Goal: Information Seeking & Learning: Learn about a topic

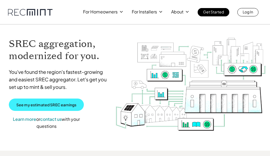
click at [32, 101] on link "See my estimated SREC earnings" at bounding box center [46, 104] width 75 height 12
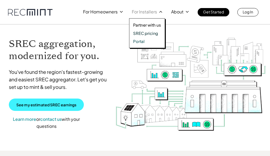
click at [151, 33] on p "SREC pricing" at bounding box center [145, 33] width 25 height 5
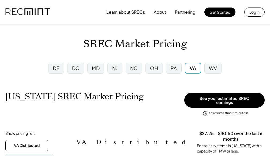
scroll to position [88, 202]
click at [91, 67] on div "MD" at bounding box center [95, 68] width 17 height 11
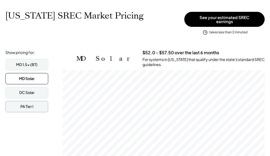
scroll to position [88, 202]
click at [41, 60] on div "MD 1.5x (BT)" at bounding box center [26, 64] width 43 height 11
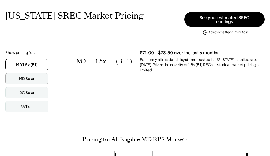
click at [37, 73] on div "MD Solar" at bounding box center [26, 78] width 43 height 11
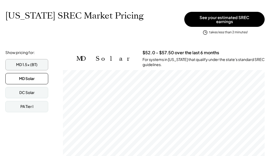
click at [37, 62] on div "MD 1.5x (BT)" at bounding box center [26, 64] width 21 height 5
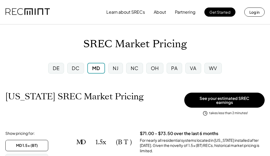
scroll to position [48, 0]
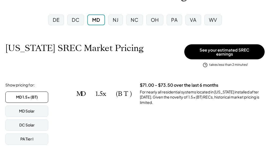
click at [31, 94] on div "MD 1.5x (BT)" at bounding box center [27, 96] width 22 height 5
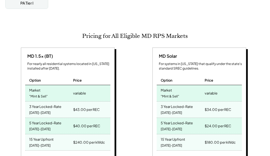
scroll to position [82, 0]
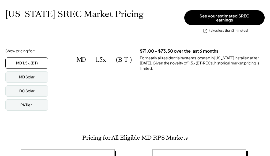
click at [164, 86] on div "MD 1.5x (BT) $71.00 - $73.50 over the last 6 months For nearly all residential …" at bounding box center [164, 85] width 202 height 75
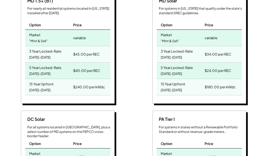
scroll to position [119, 0]
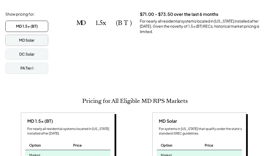
click at [41, 41] on div "MD Solar" at bounding box center [26, 40] width 43 height 11
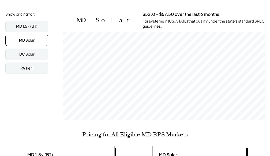
scroll to position [88, 202]
click at [35, 25] on div "MD 1.5x (BT)" at bounding box center [26, 26] width 21 height 5
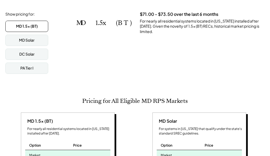
click at [184, 62] on div "MD 1.5x (BT) $71.00 - $73.50 over the last 6 months For nearly all residential …" at bounding box center [164, 49] width 202 height 75
click at [40, 38] on div "MD Solar" at bounding box center [26, 40] width 43 height 11
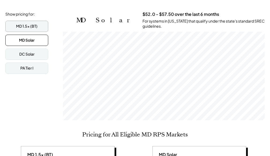
click at [40, 25] on div "MD 1.5x (BT)" at bounding box center [26, 26] width 43 height 11
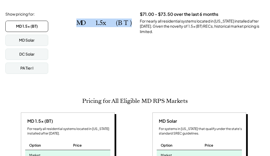
drag, startPoint x: 77, startPoint y: 20, endPoint x: 115, endPoint y: 18, distance: 37.8
click at [115, 18] on div "MD 1.5x (BT) $71.00 - $73.50 over the last 6 months For nearly all residential …" at bounding box center [170, 23] width 188 height 23
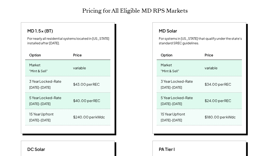
scroll to position [103, 0]
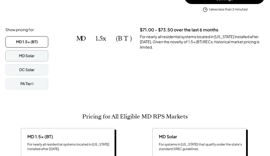
click at [32, 55] on div "MD Solar" at bounding box center [26, 55] width 43 height 11
